Goal: Task Accomplishment & Management: Use online tool/utility

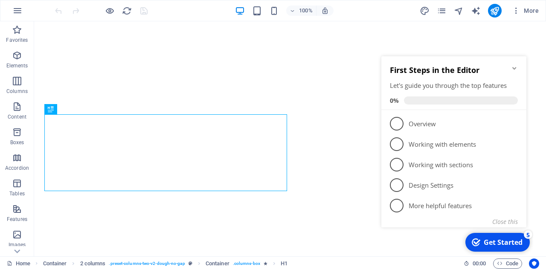
click at [513, 65] on icon "Minimize checklist" at bounding box center [514, 68] width 7 height 7
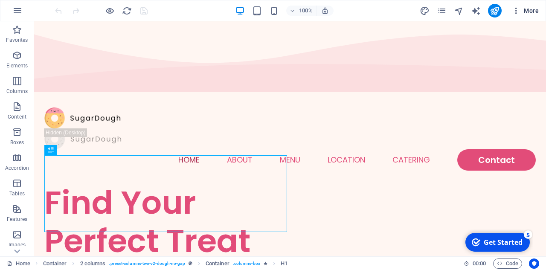
click at [520, 8] on icon "button" at bounding box center [516, 10] width 9 height 9
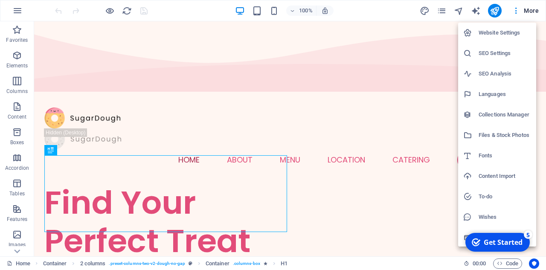
click at [496, 179] on h6 "Content Import" at bounding box center [505, 176] width 52 height 10
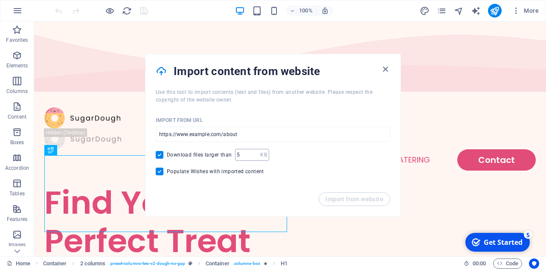
click at [265, 154] on div "KB ​" at bounding box center [252, 155] width 34 height 12
click at [253, 156] on input "1" at bounding box center [247, 155] width 25 height 12
click at [253, 151] on input "1" at bounding box center [247, 155] width 25 height 12
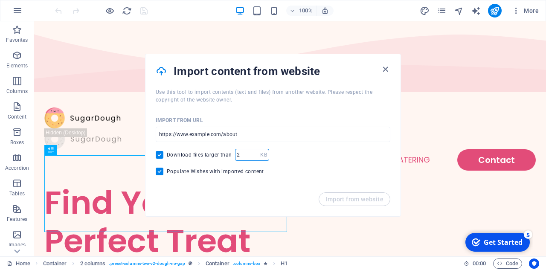
click at [253, 153] on input "2" at bounding box center [247, 155] width 25 height 12
click at [253, 153] on input "3" at bounding box center [247, 155] width 25 height 12
click at [253, 153] on input "4" at bounding box center [247, 155] width 25 height 12
click at [253, 153] on input "7" at bounding box center [247, 155] width 25 height 12
click at [253, 153] on input "8" at bounding box center [247, 155] width 25 height 12
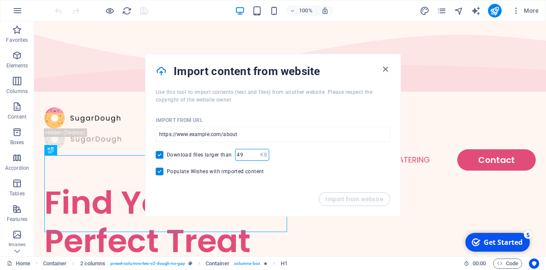
type input "49"
click at [253, 153] on input "49" at bounding box center [247, 155] width 25 height 12
click at [262, 156] on p "KB" at bounding box center [263, 155] width 6 height 9
click at [381, 66] on icon "button" at bounding box center [386, 69] width 10 height 10
